Goal: Find specific page/section: Find specific page/section

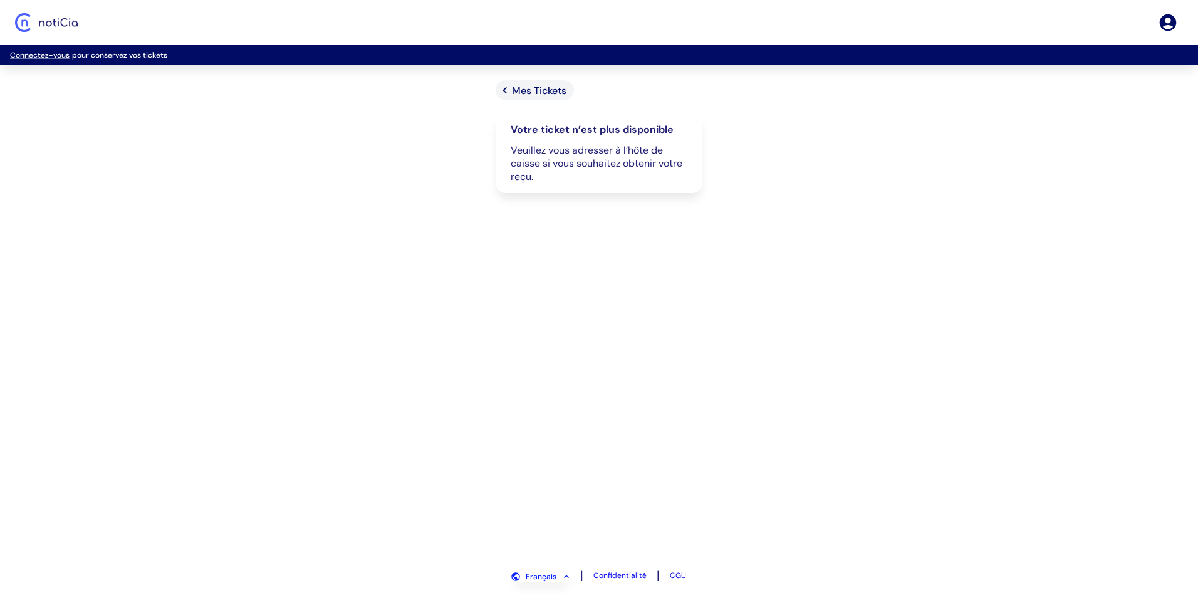
click at [527, 93] on span "Mes Tickets" at bounding box center [539, 90] width 55 height 13
click at [546, 90] on span "Mes Tickets" at bounding box center [539, 90] width 55 height 13
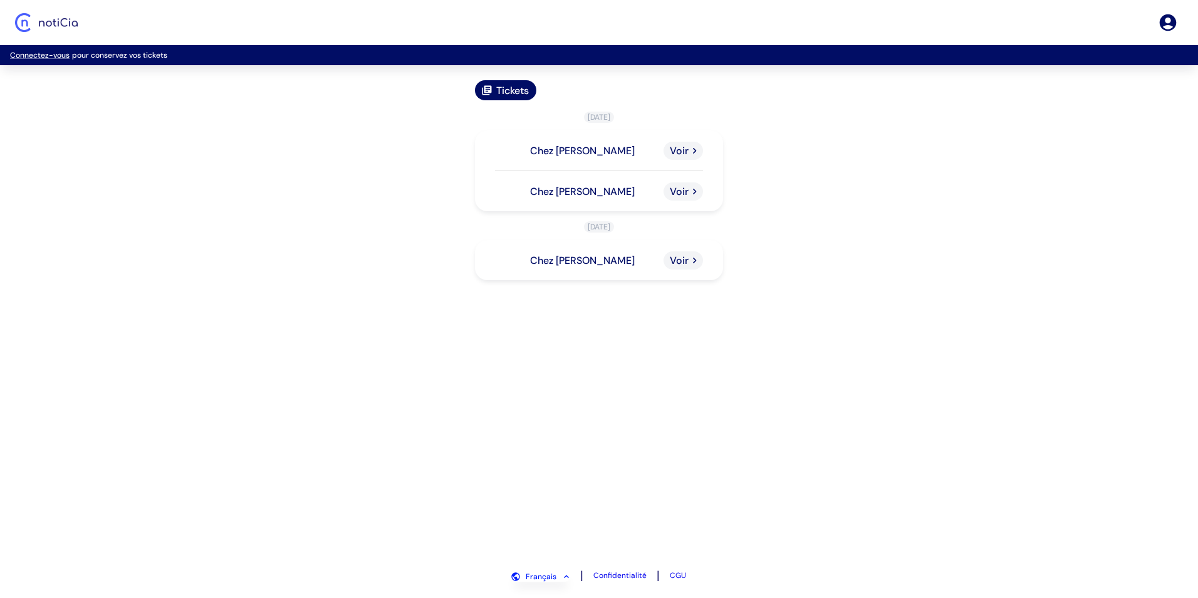
click at [513, 88] on span "Tickets" at bounding box center [512, 90] width 33 height 13
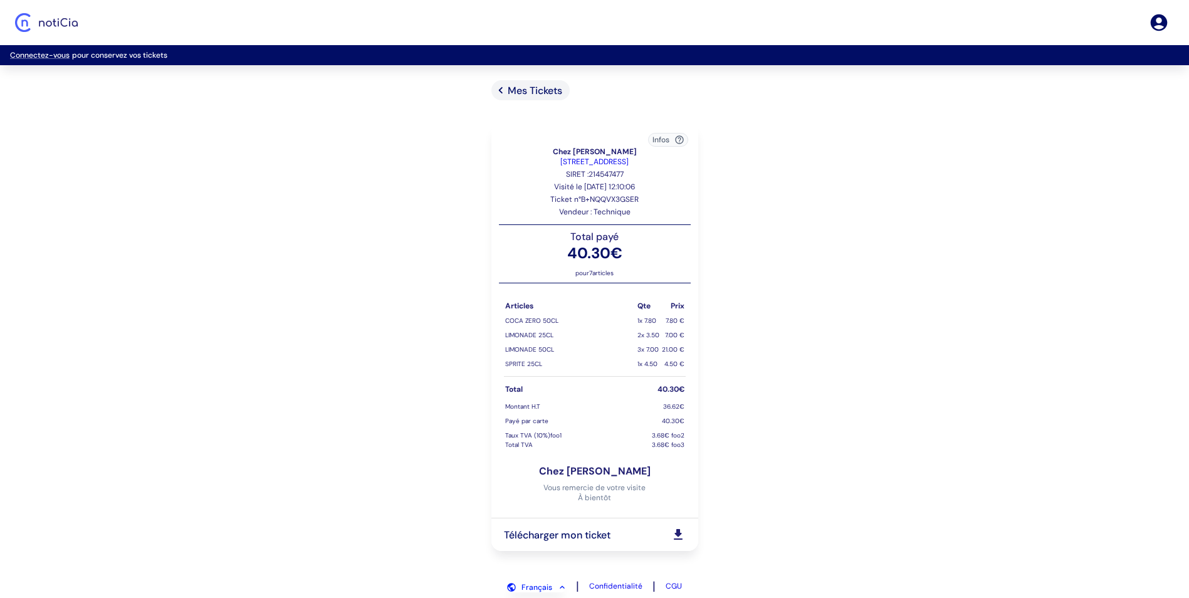
click at [679, 138] on icon "button" at bounding box center [679, 140] width 10 height 10
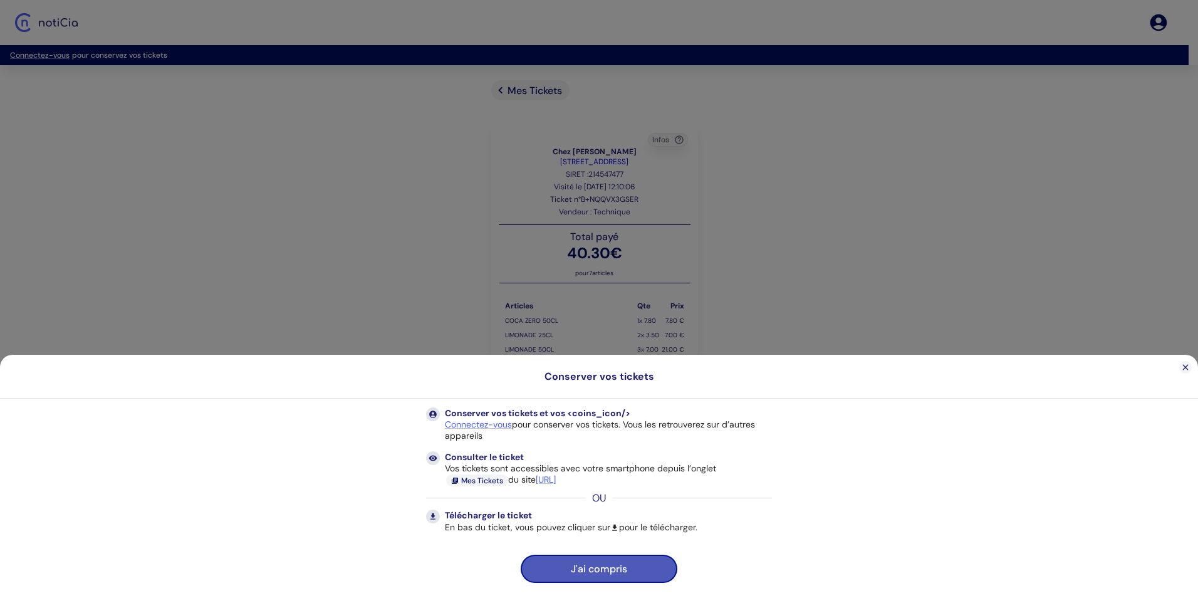
click at [602, 572] on button "J'ai compris" at bounding box center [599, 569] width 157 height 28
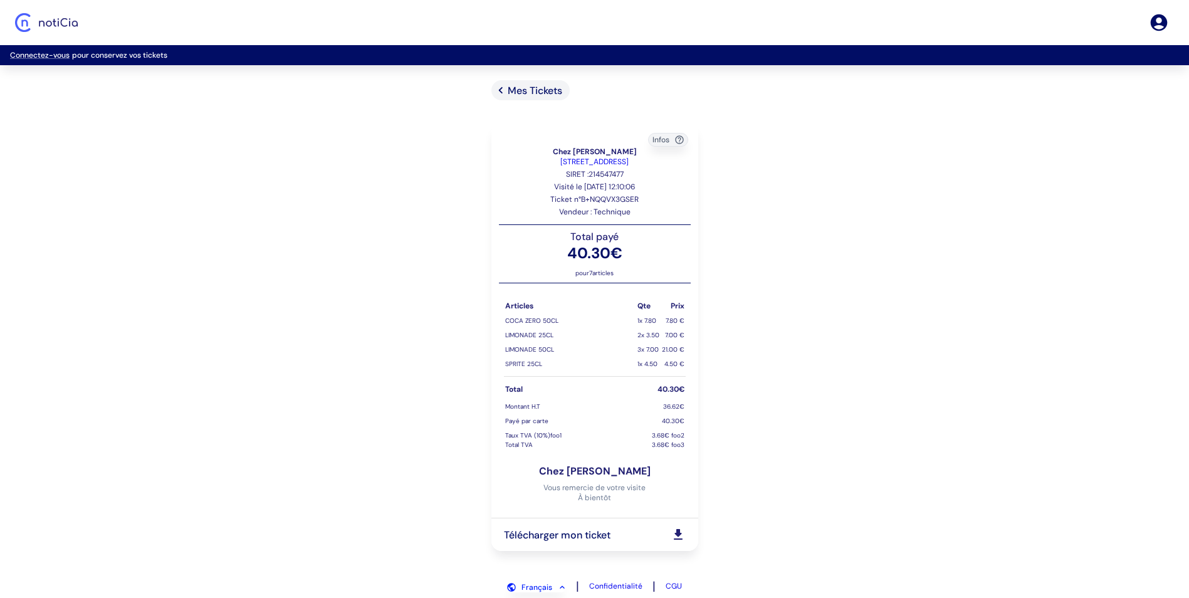
click at [681, 540] on icon at bounding box center [678, 534] width 15 height 15
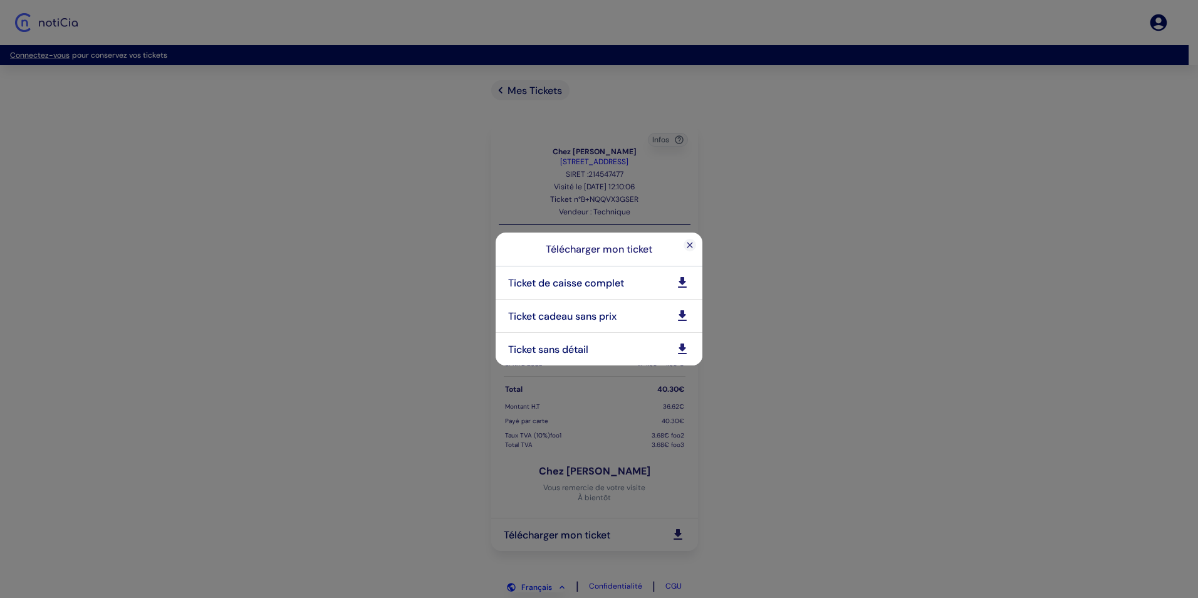
click at [689, 282] on icon at bounding box center [682, 282] width 15 height 15
click at [693, 246] on icon at bounding box center [690, 245] width 10 height 10
